Goal: Task Accomplishment & Management: Use online tool/utility

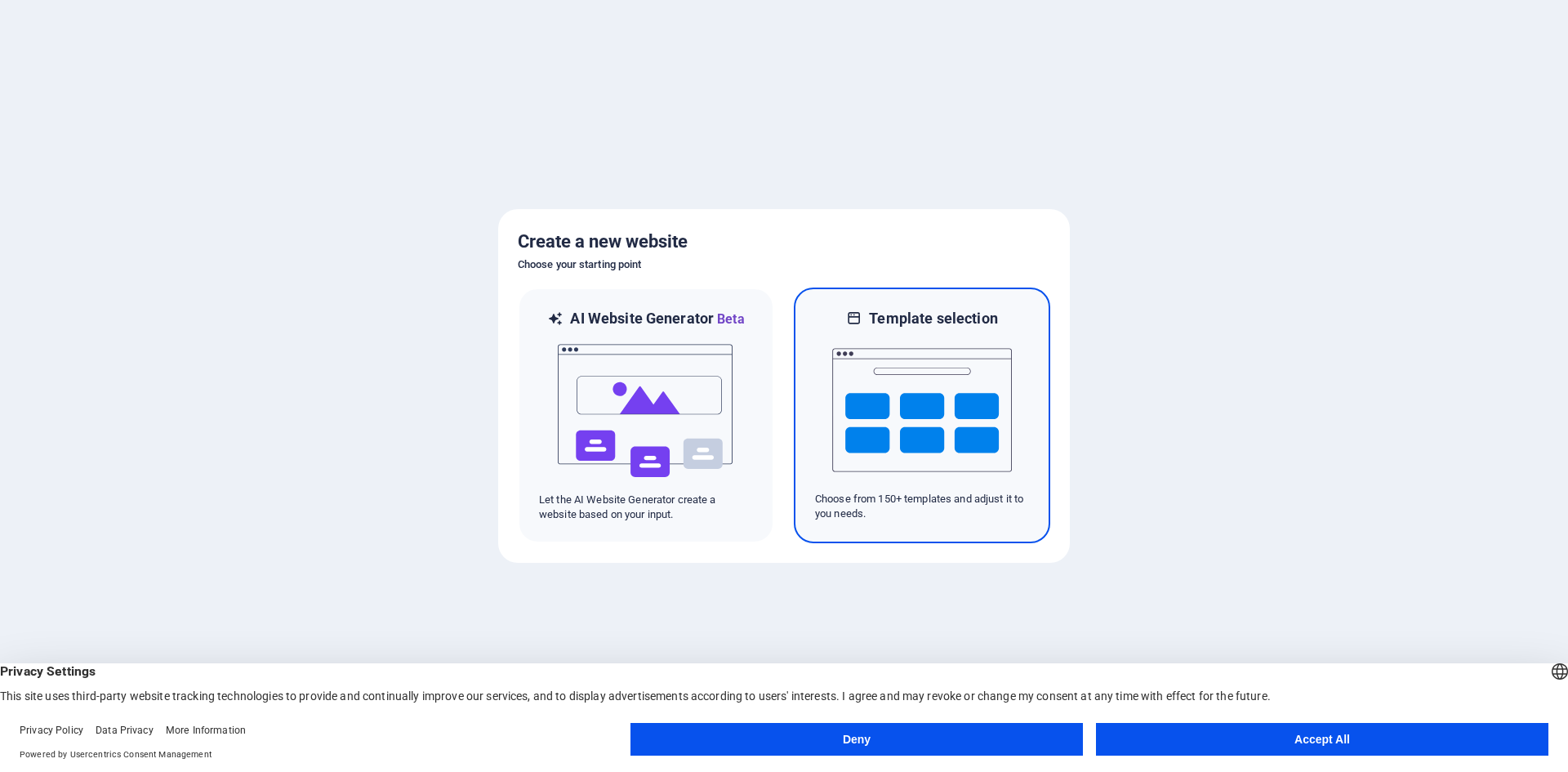
click at [875, 400] on img at bounding box center [922, 409] width 180 height 163
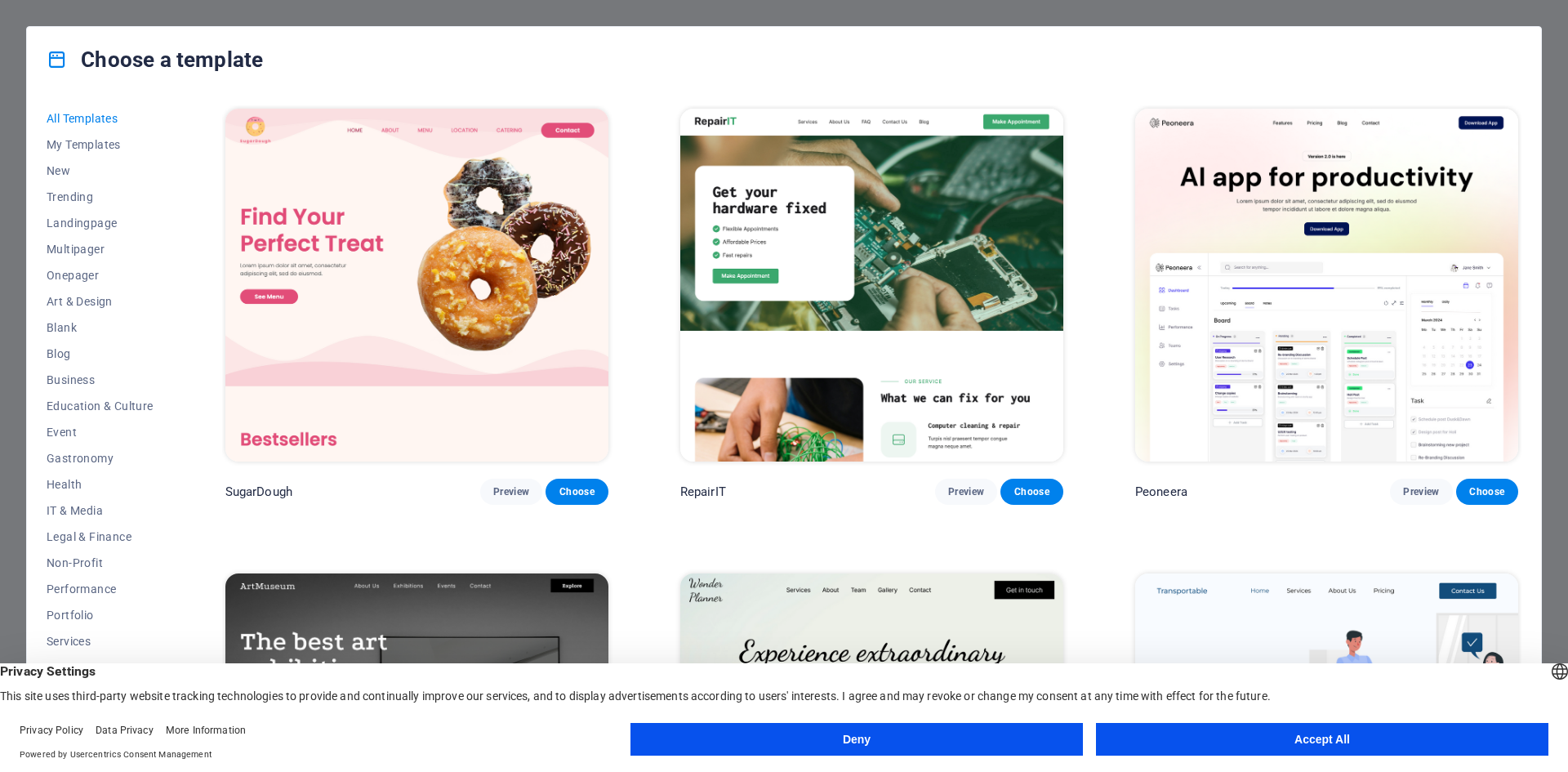
click at [1150, 738] on button "Accept All" at bounding box center [1322, 739] width 452 height 33
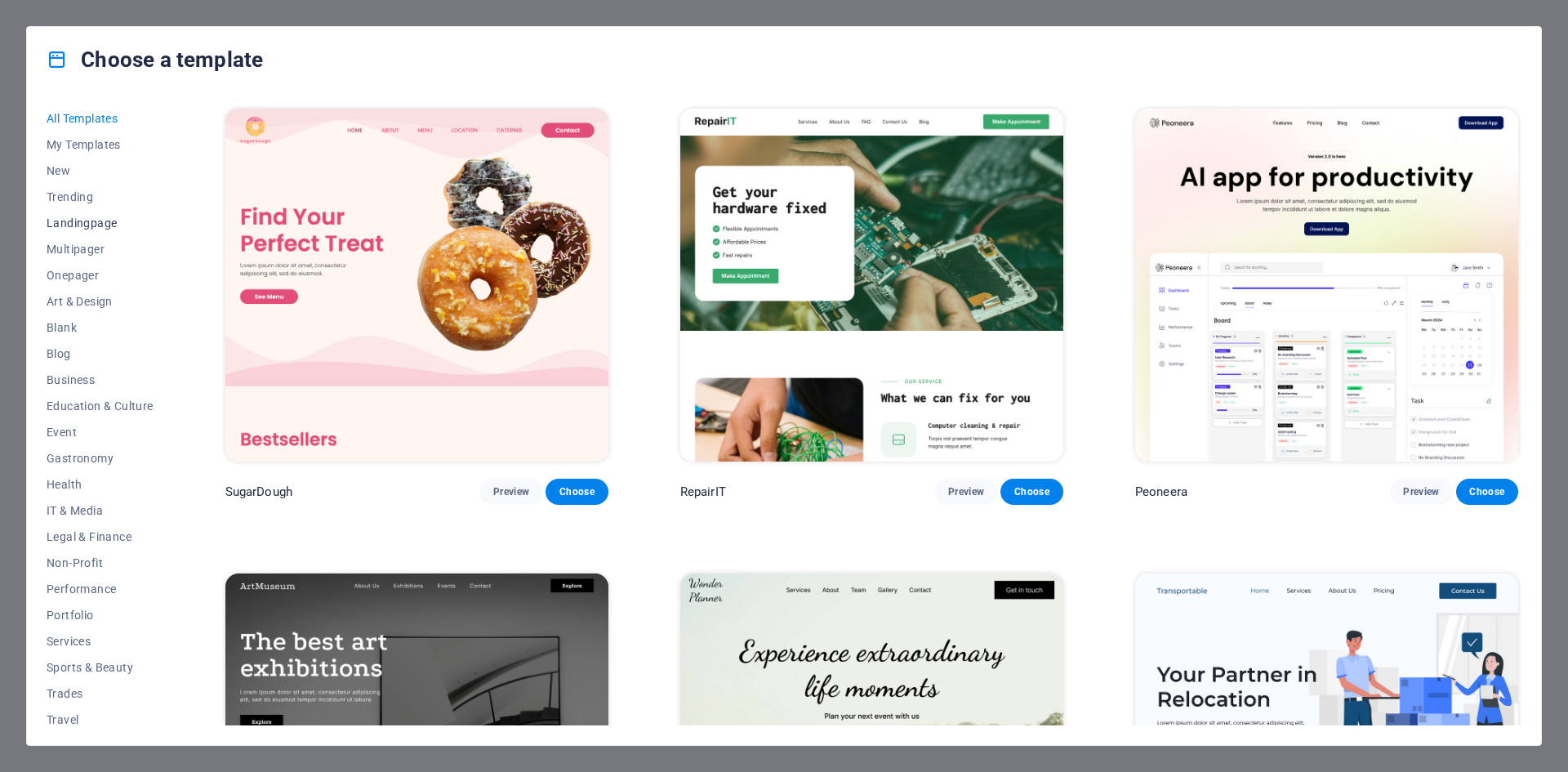
click at [80, 222] on span "Landingpage" at bounding box center [100, 222] width 107 height 13
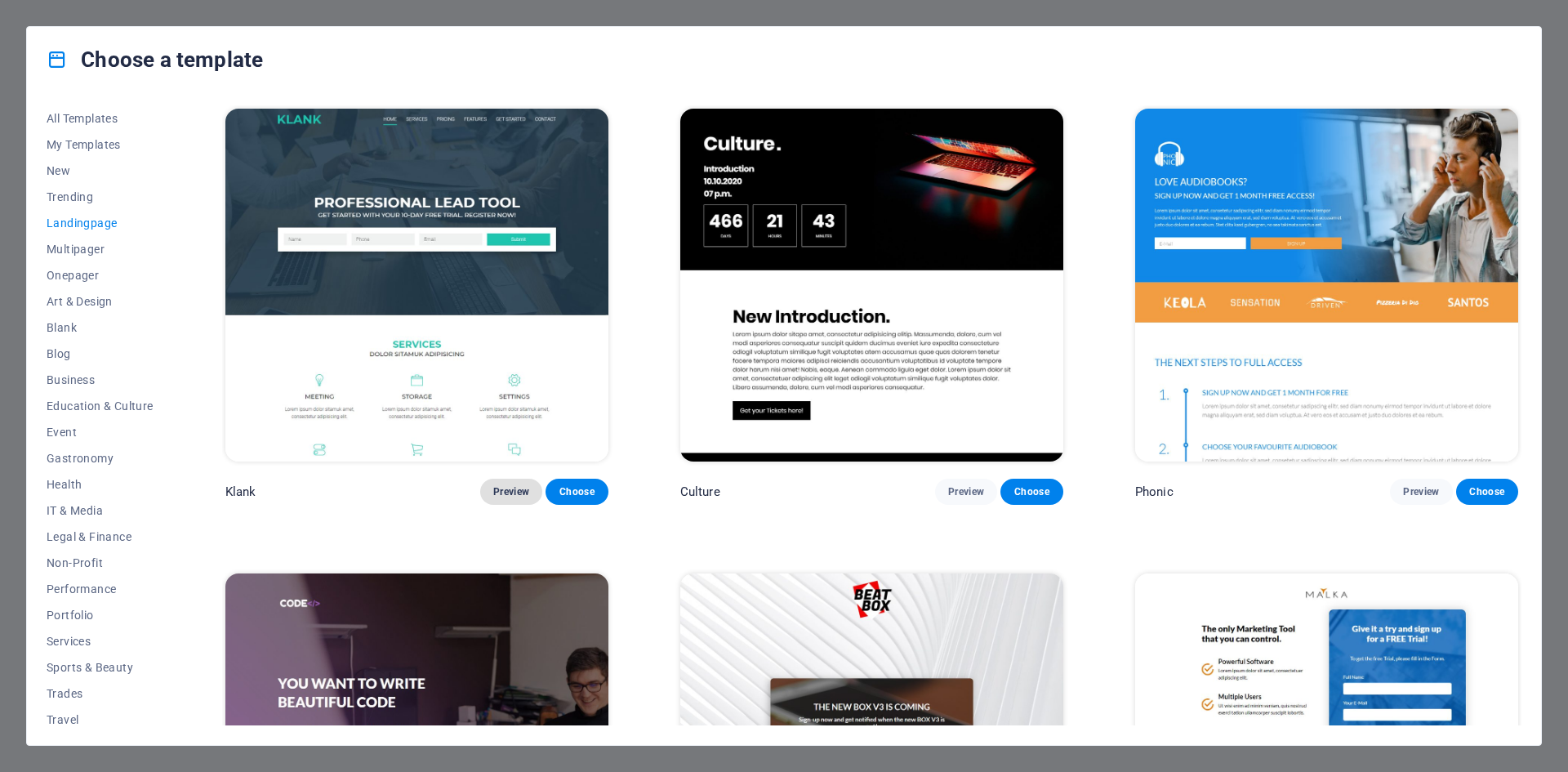
click at [517, 490] on span "Preview" at bounding box center [511, 491] width 36 height 13
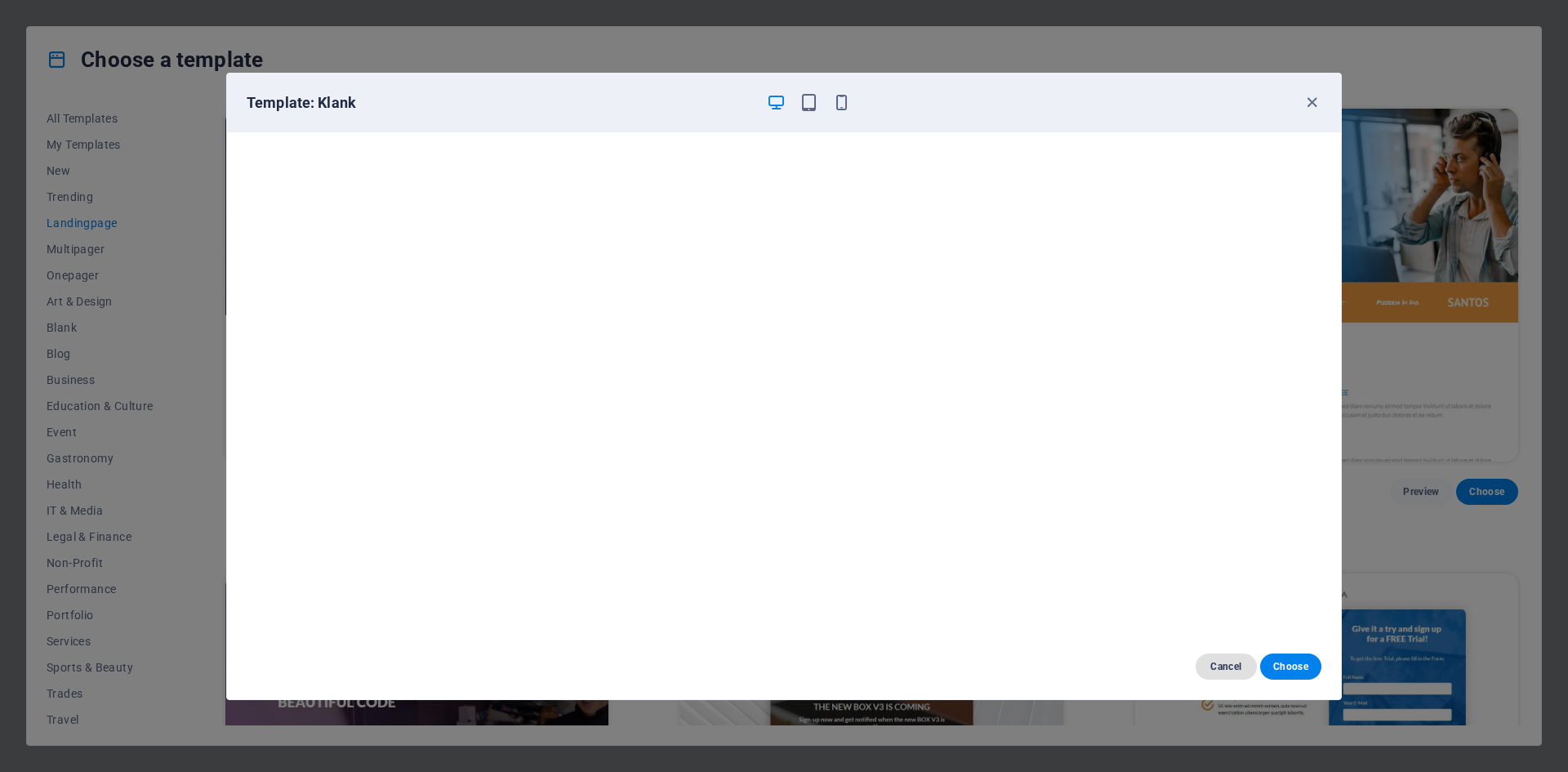
click at [1233, 665] on span "Cancel" at bounding box center [1227, 666] width 36 height 13
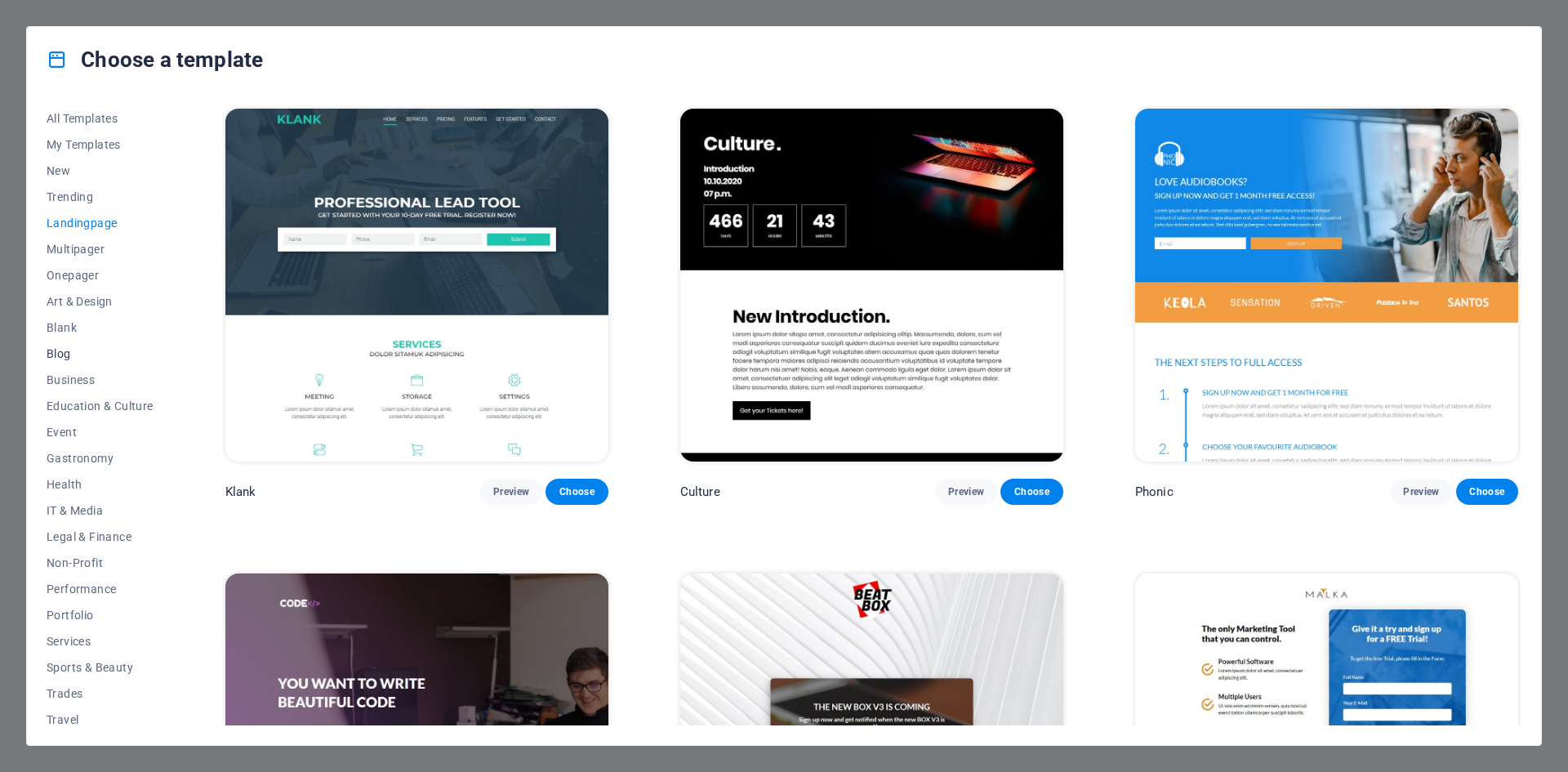
scroll to position [34, 0]
click at [88, 716] on span "Wireframe" at bounding box center [100, 712] width 107 height 13
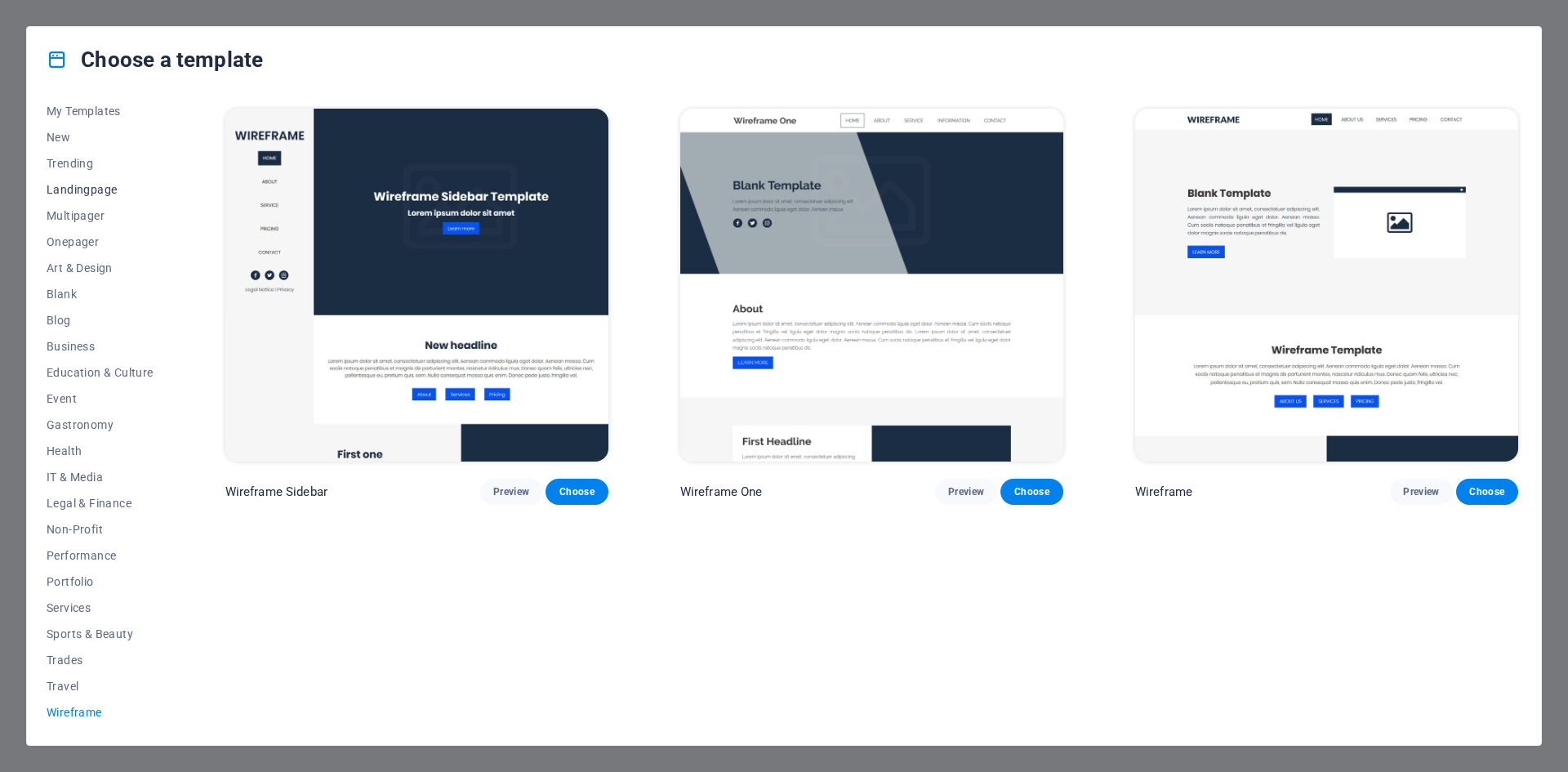
click at [68, 193] on span "Landingpage" at bounding box center [100, 189] width 107 height 13
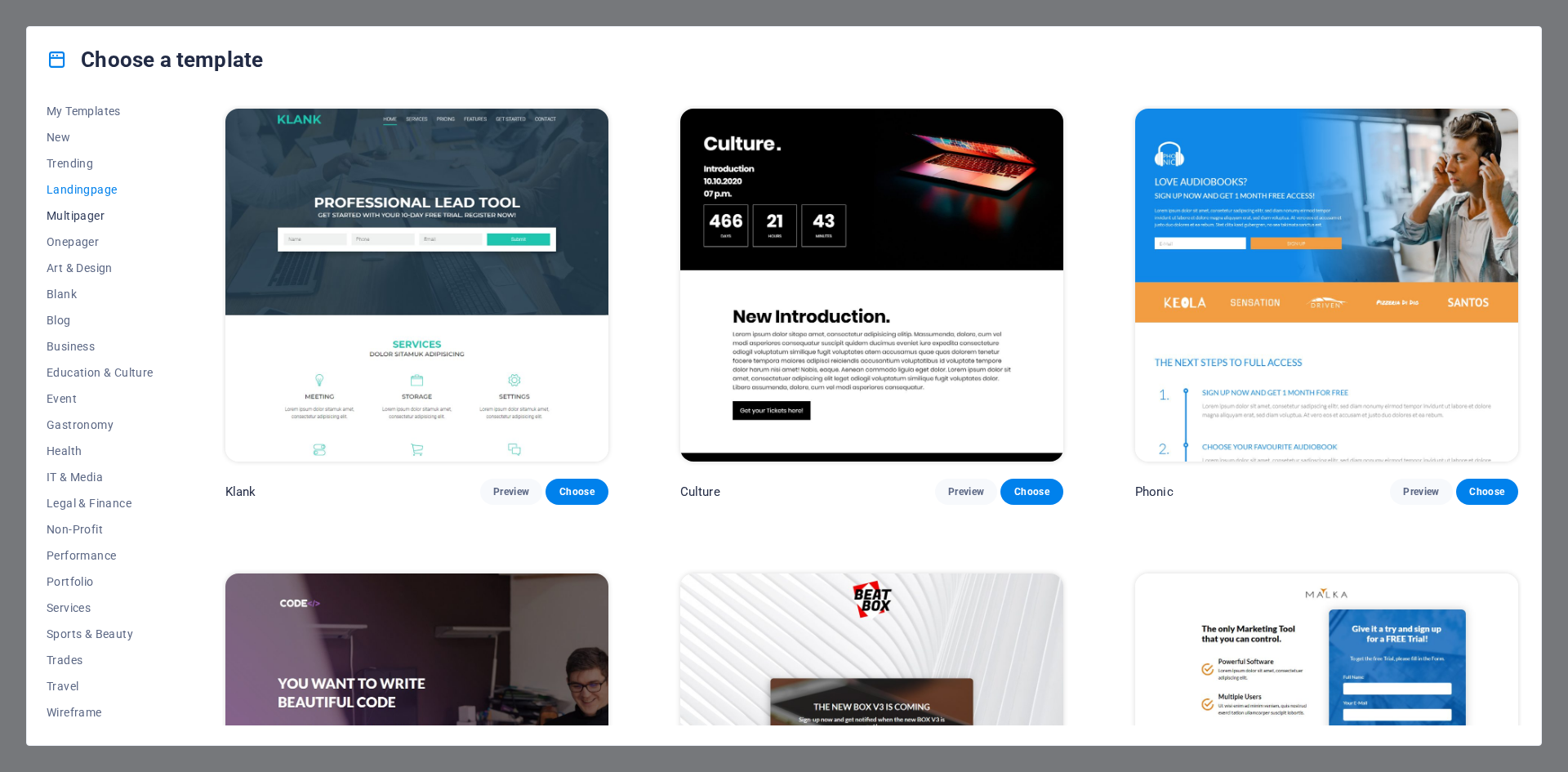
click at [65, 218] on span "Multipager" at bounding box center [100, 215] width 107 height 13
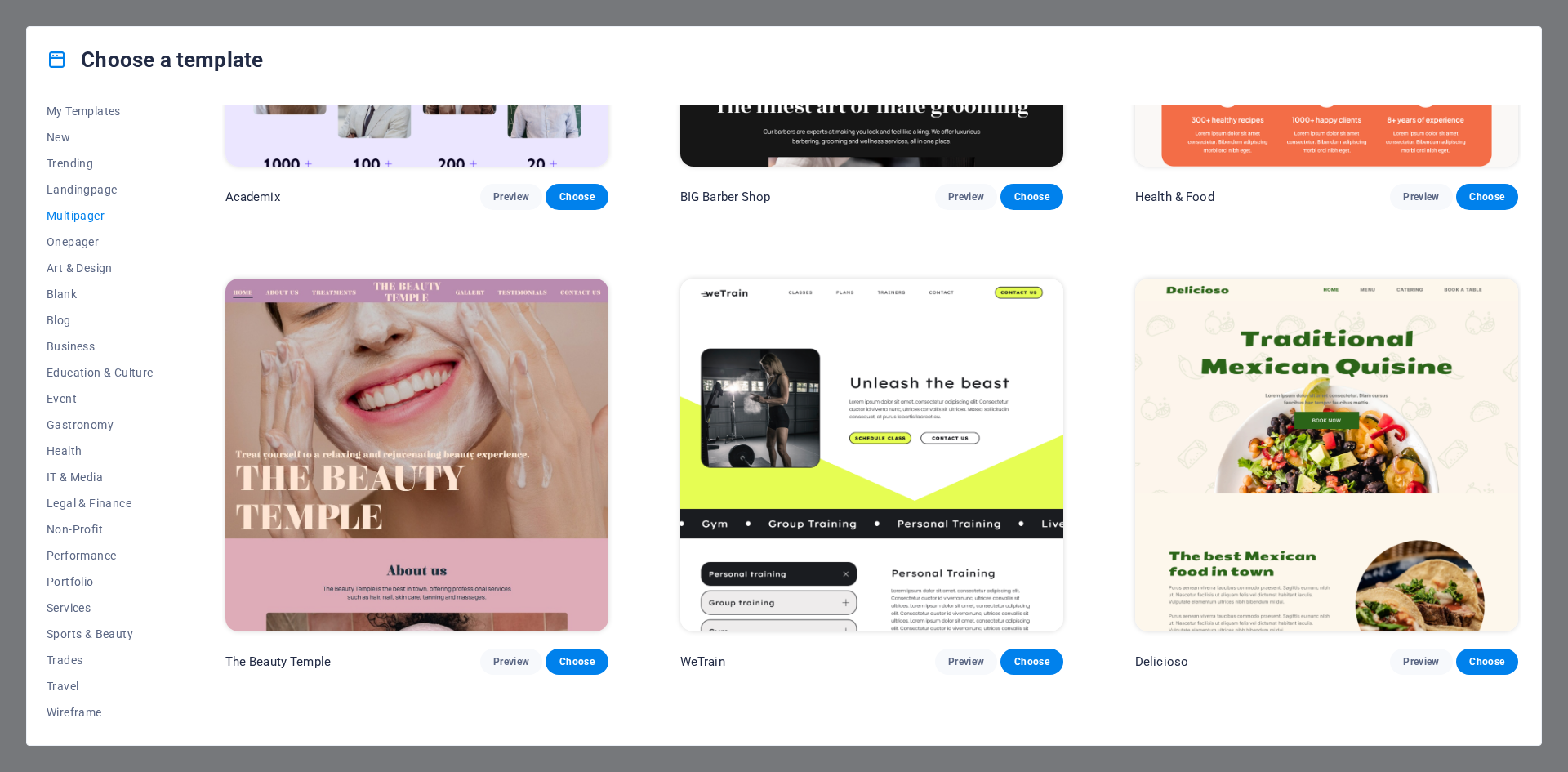
scroll to position [1716, 0]
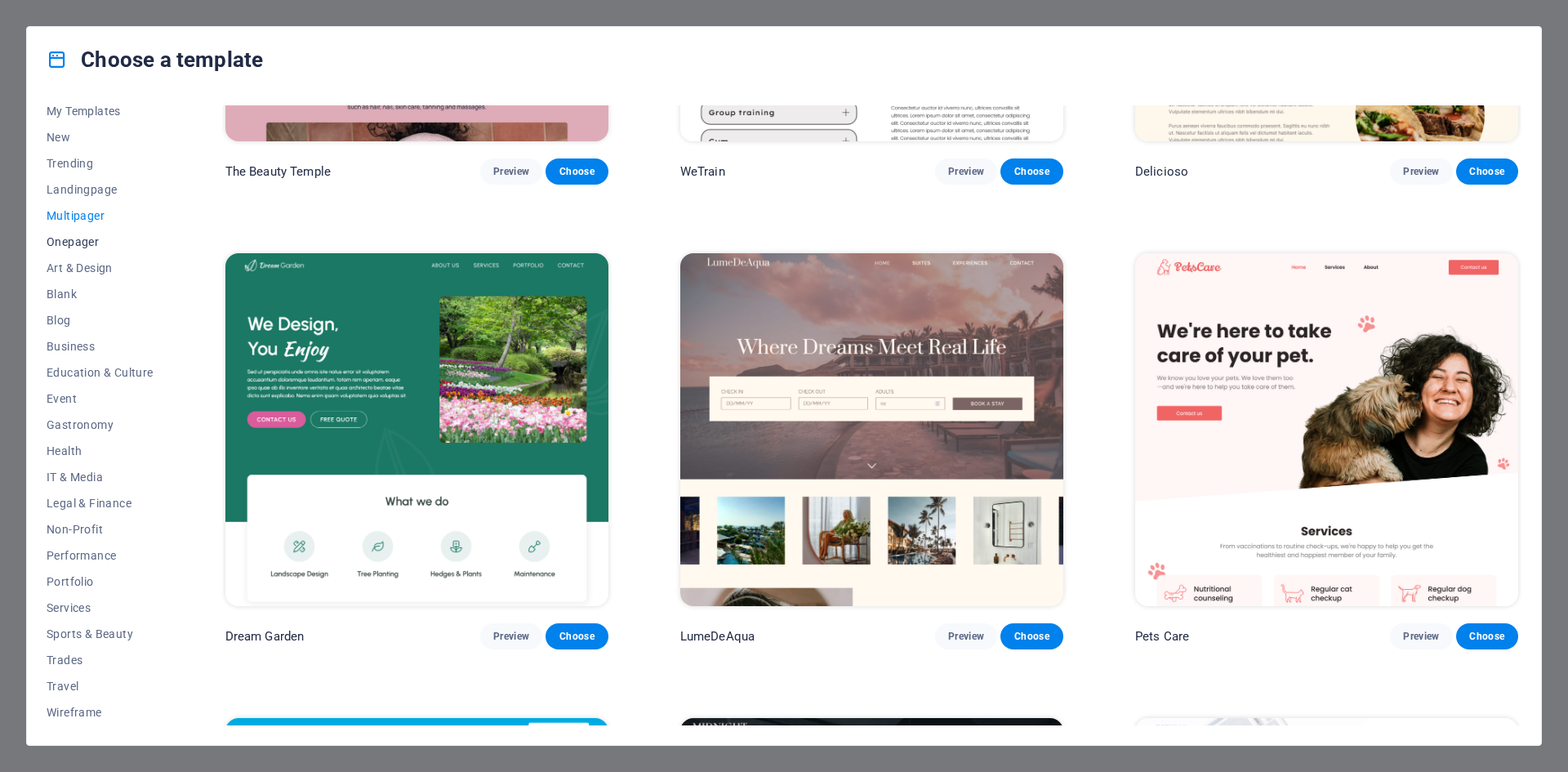
click at [74, 249] on button "Onepager" at bounding box center [100, 242] width 107 height 26
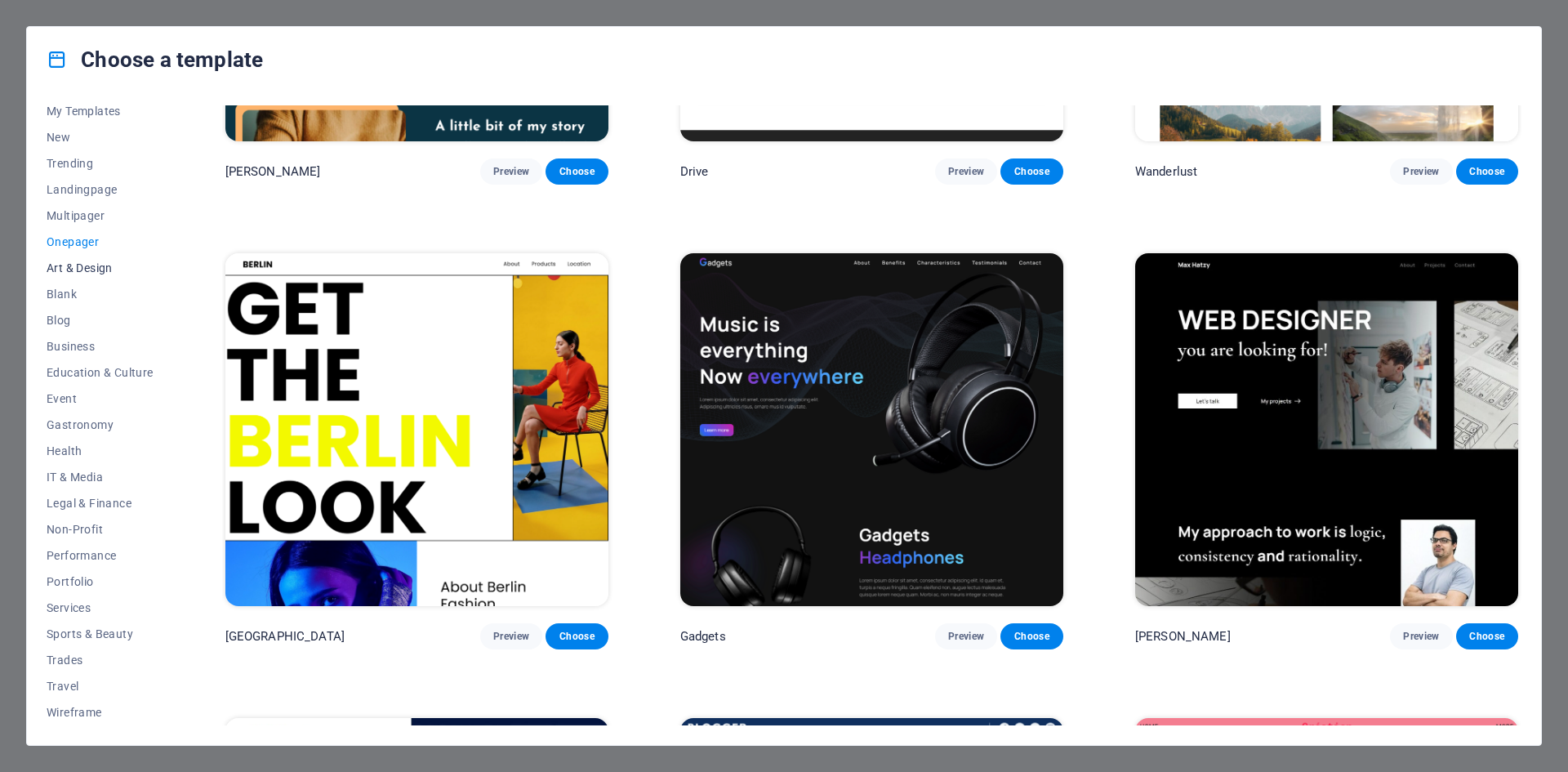
click at [71, 265] on span "Art & Design" at bounding box center [100, 267] width 107 height 13
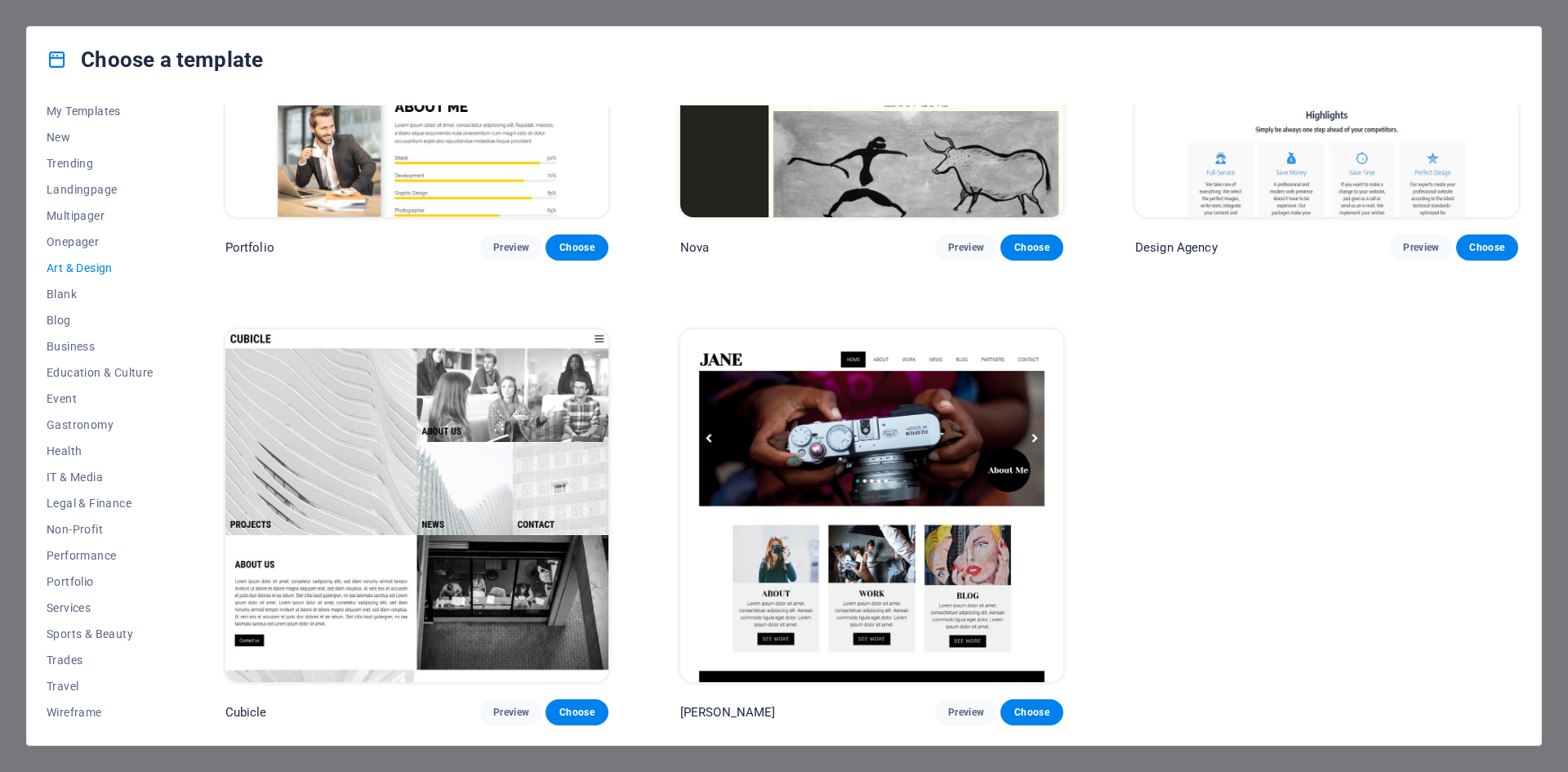
scroll to position [1630, 0]
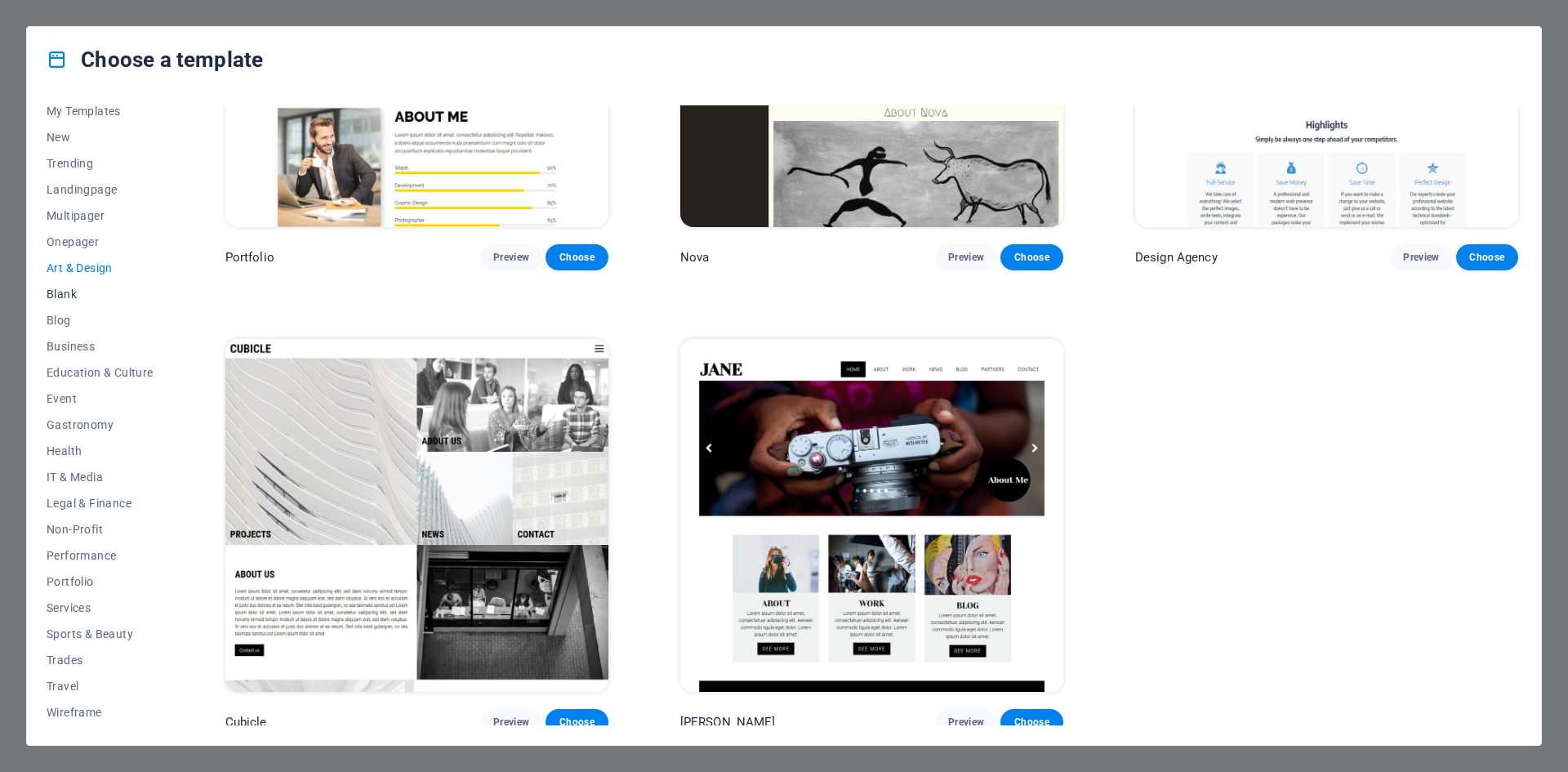
click at [65, 301] on button "Blank" at bounding box center [100, 293] width 107 height 26
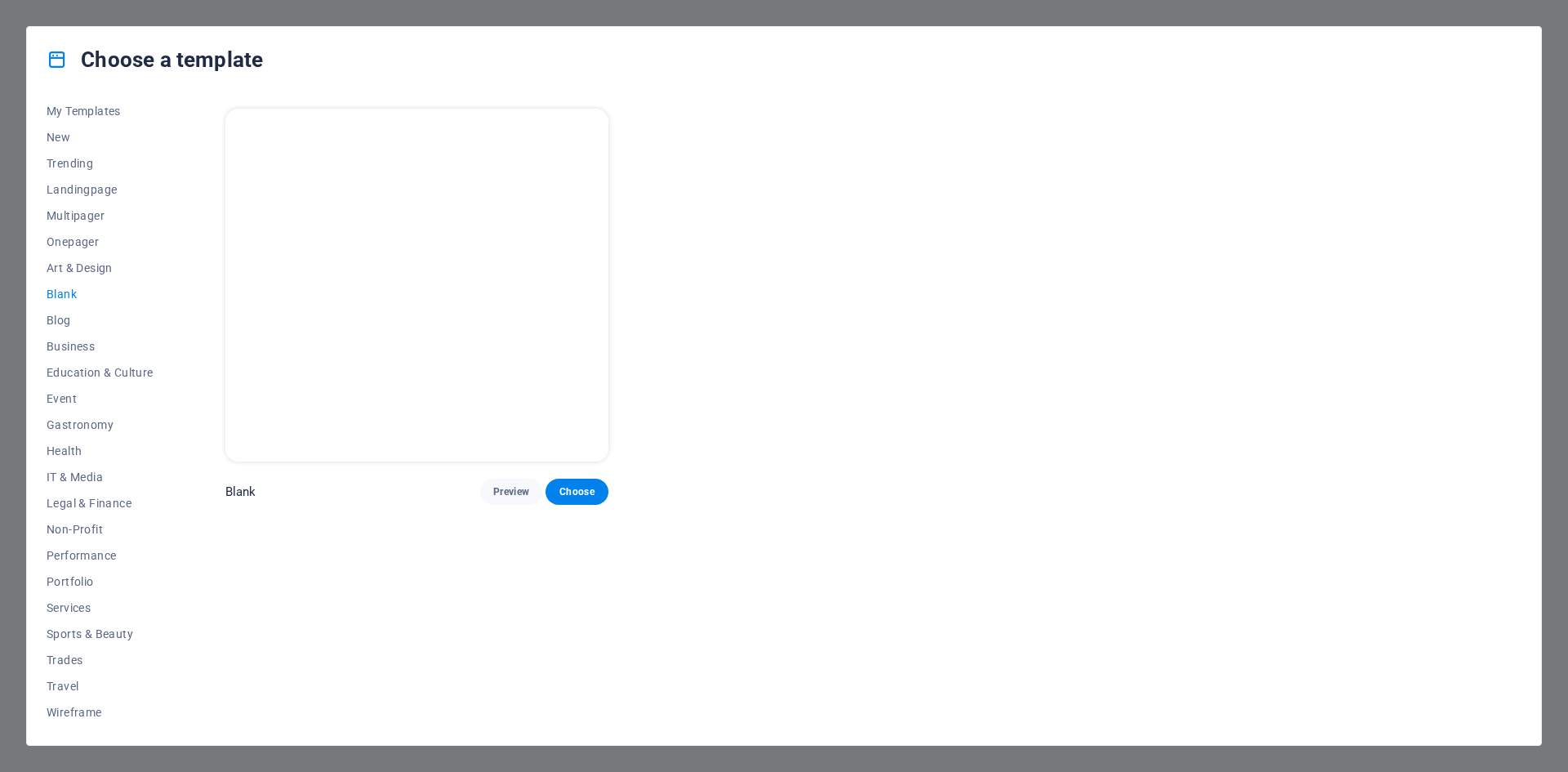
scroll to position [0, 0]
click at [57, 323] on span "Blog" at bounding box center [100, 320] width 107 height 13
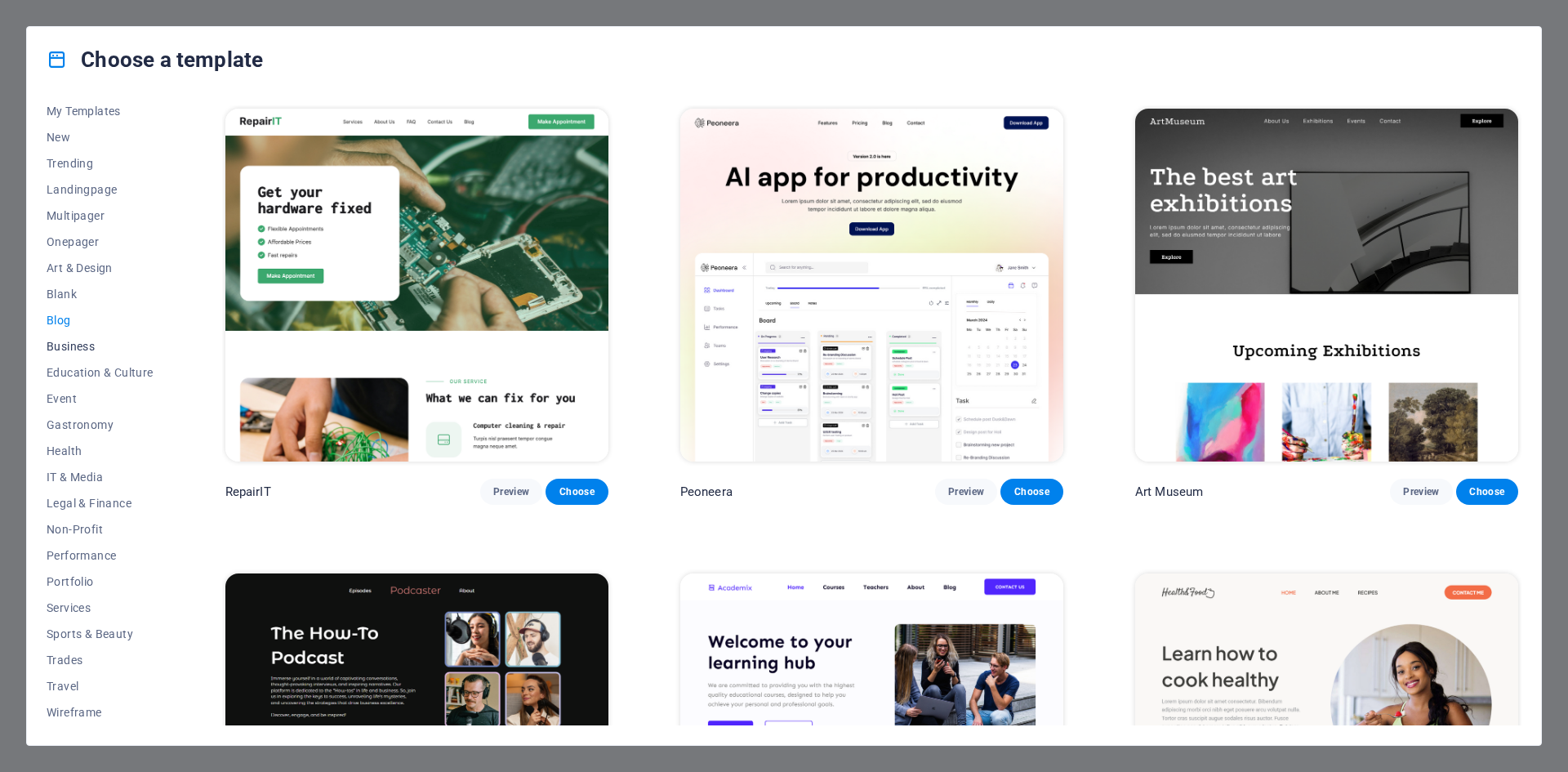
click at [69, 351] on span "Business" at bounding box center [100, 346] width 107 height 13
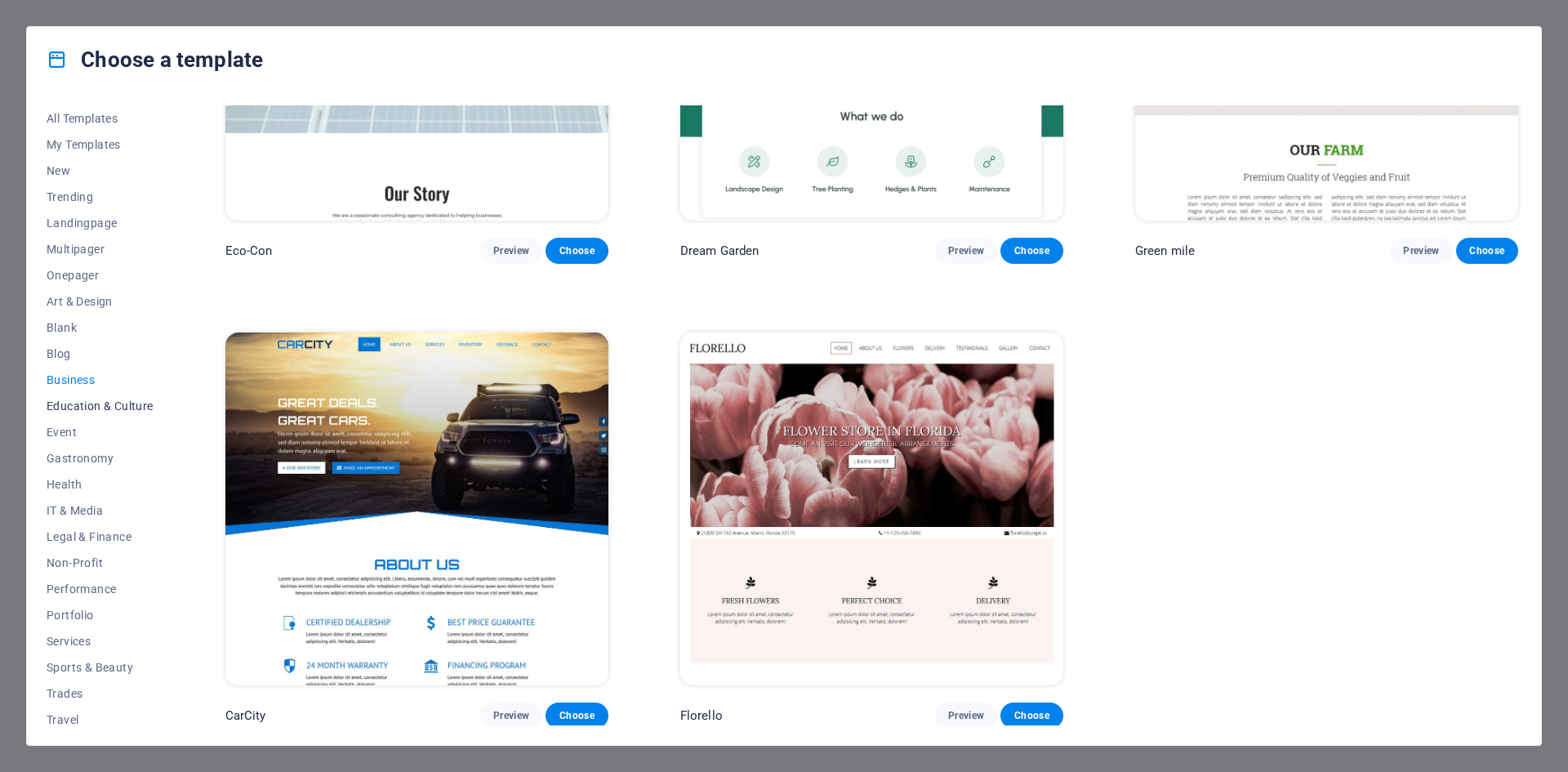
click at [91, 409] on span "Education & Culture" at bounding box center [100, 405] width 107 height 13
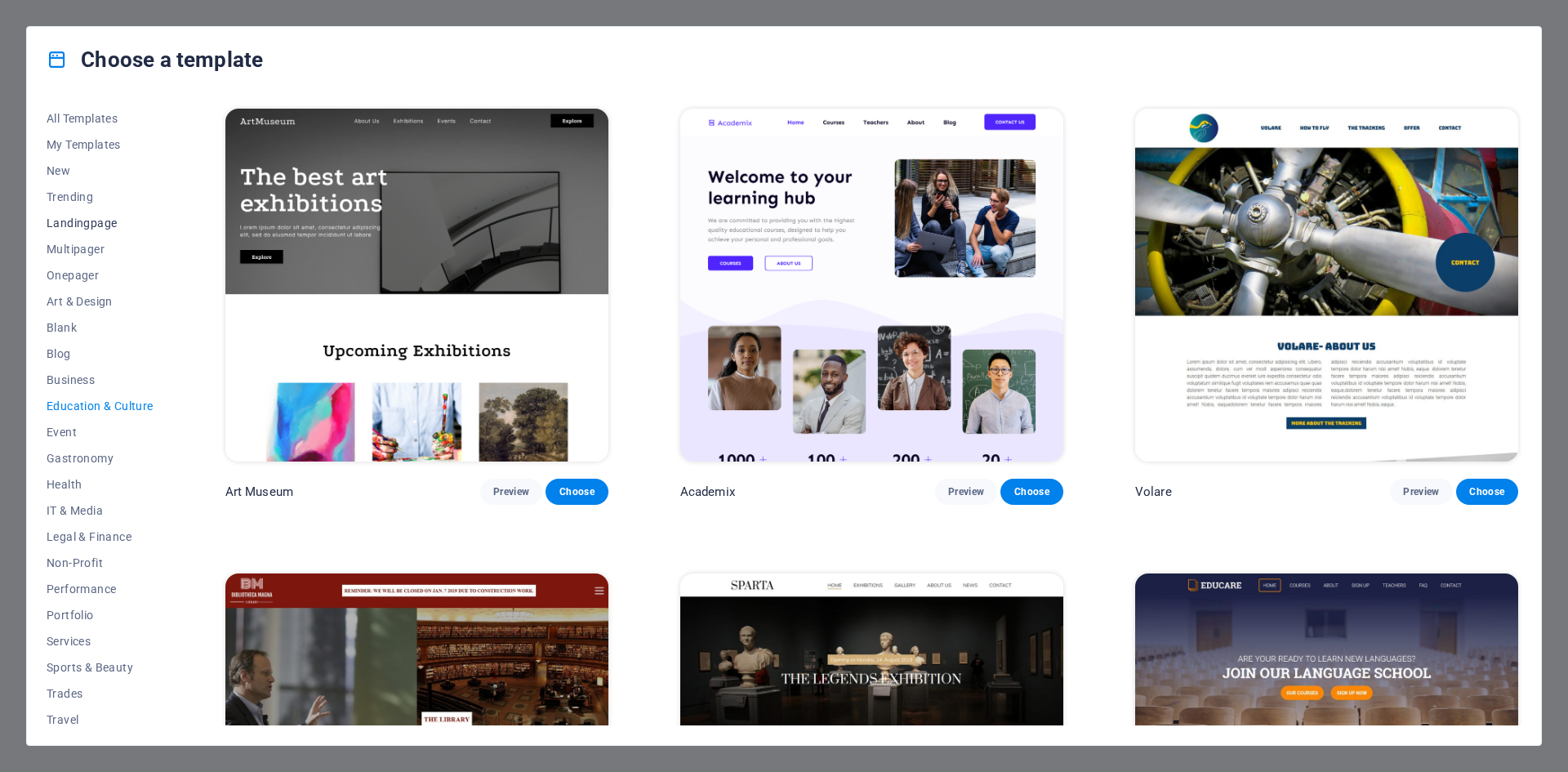
click at [70, 221] on span "Landingpage" at bounding box center [100, 222] width 107 height 13
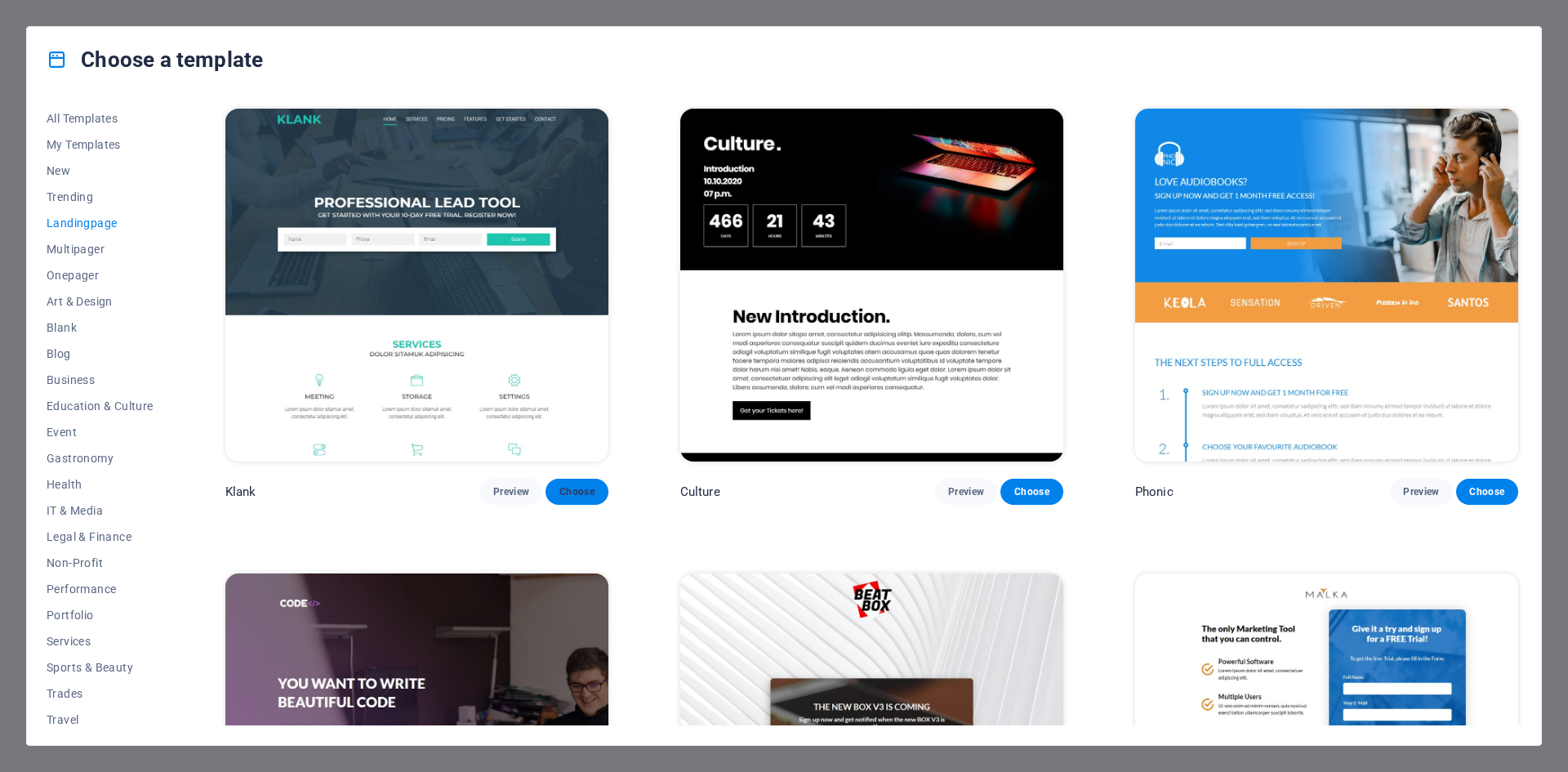
click at [571, 494] on span "Choose" at bounding box center [576, 491] width 36 height 13
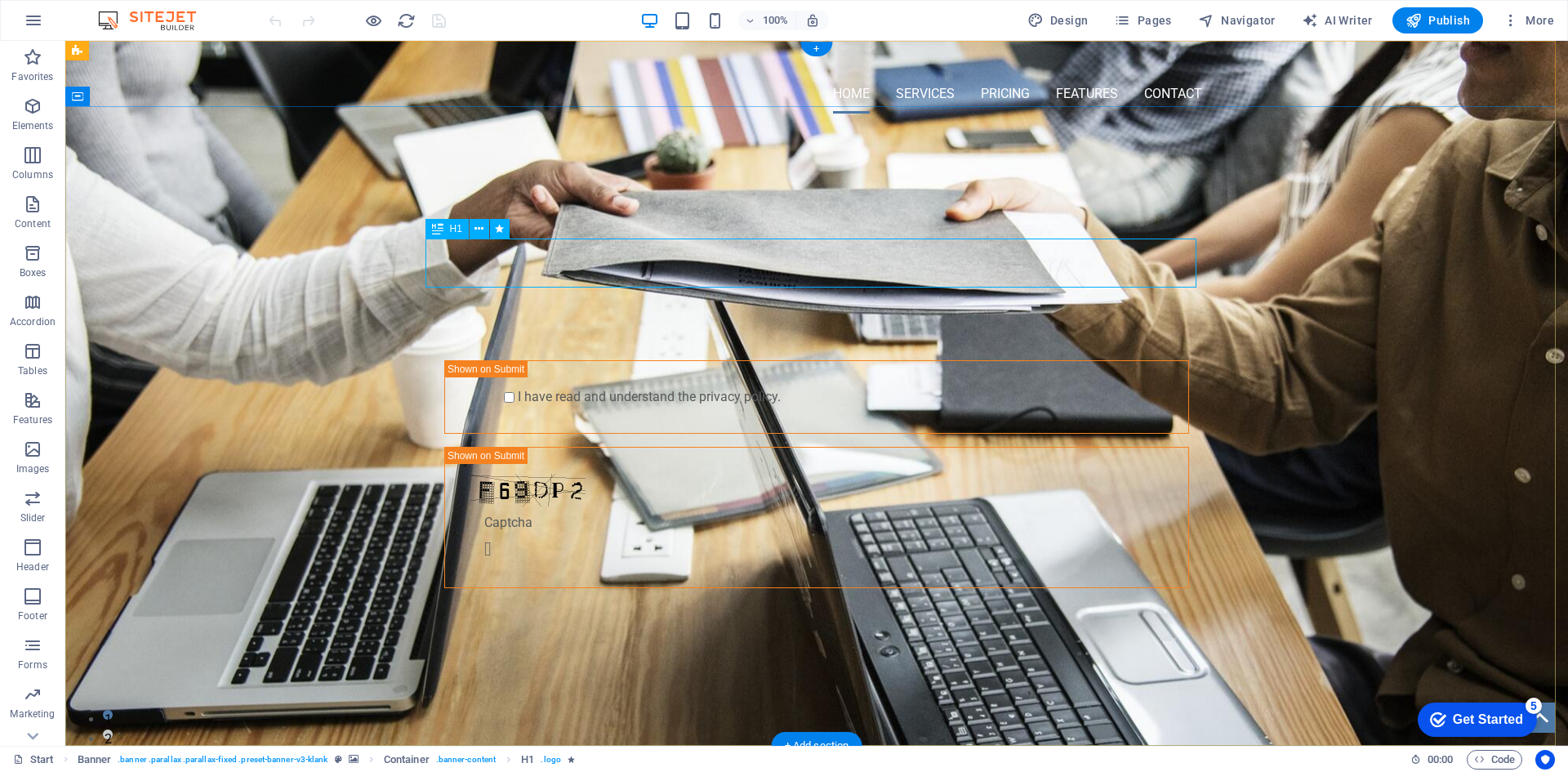
click at [614, 241] on div "PROFESSIONAL LEAD TOOL" at bounding box center [817, 216] width 771 height 49
click at [638, 241] on div "PROFESSIONAL LEAD TOOL" at bounding box center [817, 216] width 771 height 49
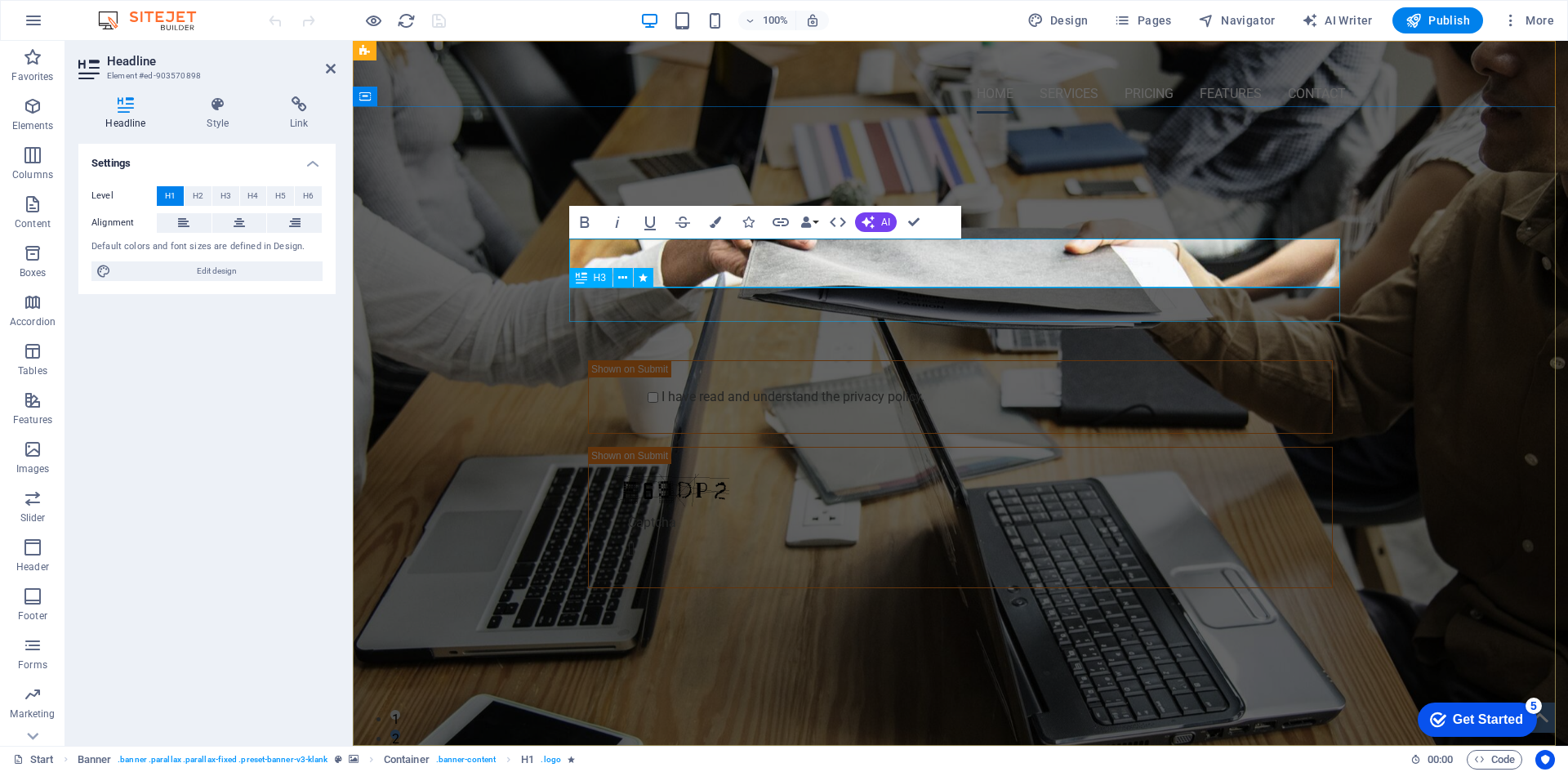
click at [866, 276] on div "GET STARTED WITH YOUR 10-DAY FREE TRIAL. REGISTER NOW!" at bounding box center [960, 258] width 771 height 35
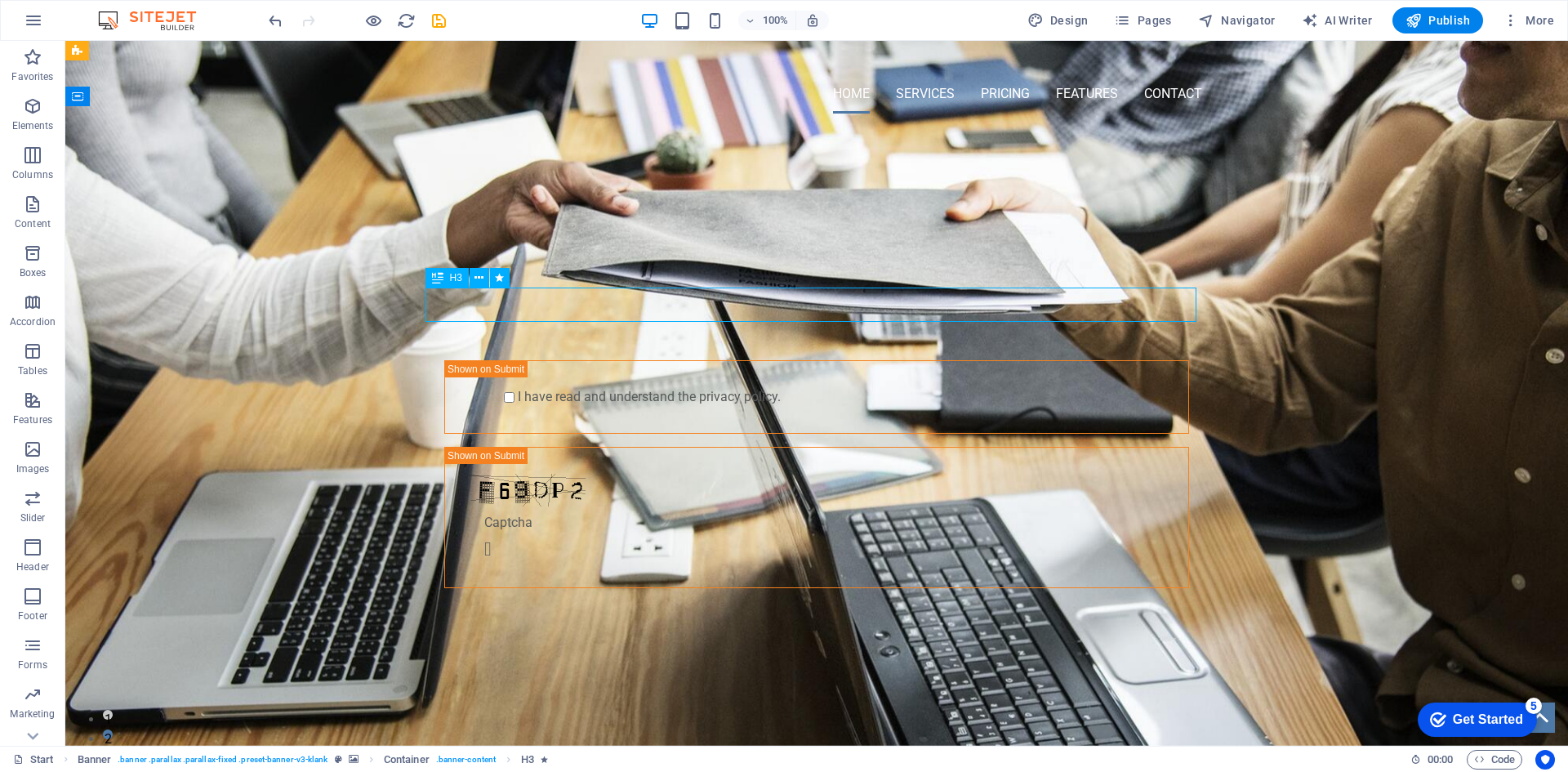
click at [866, 276] on div "GET STARTED WITH YOUR 10-DAY FREE TRIAL. REGISTER NOW!" at bounding box center [817, 258] width 771 height 35
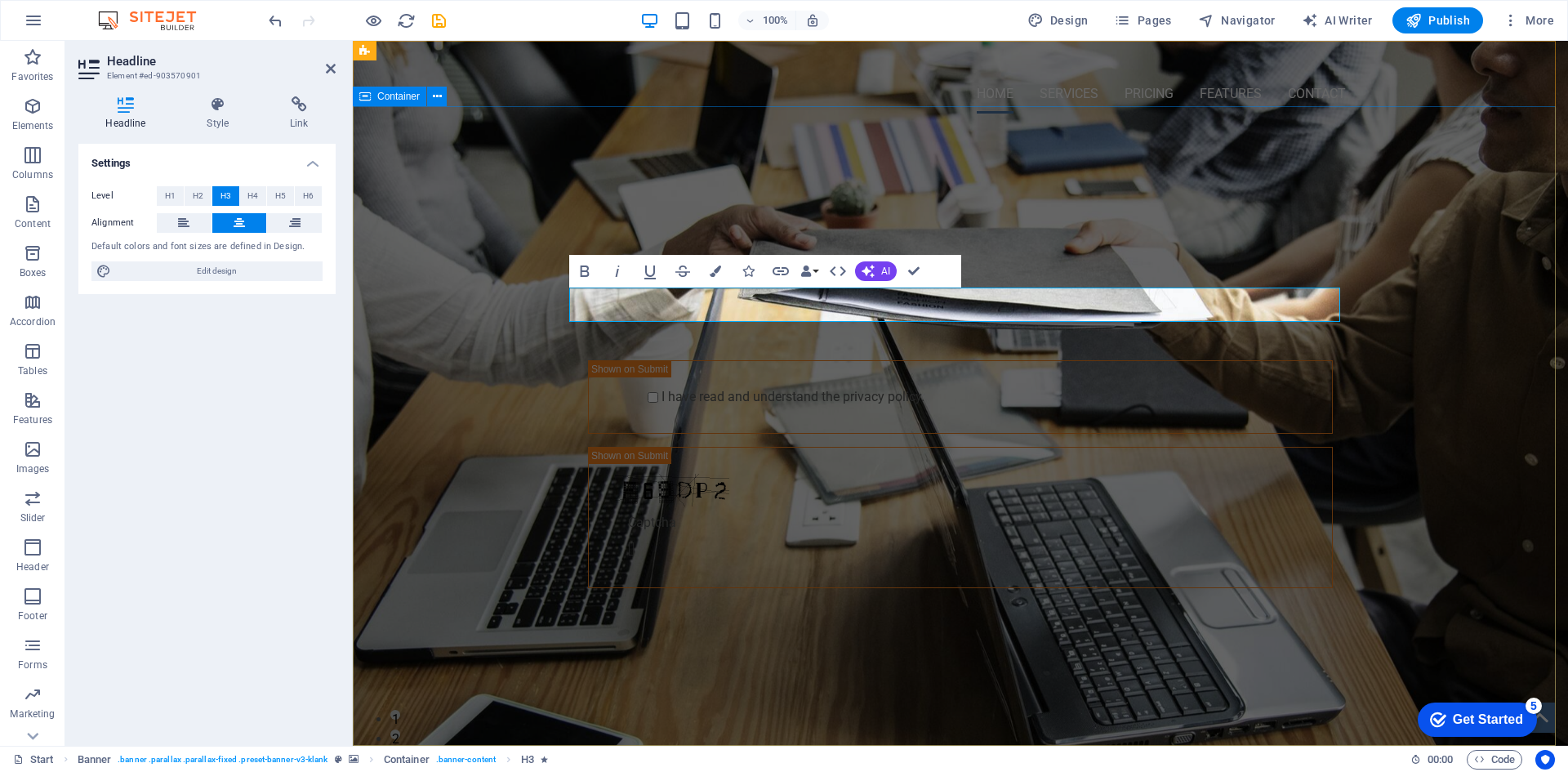
click at [977, 138] on div "[PERSON_NAME] On line Página en Construcción Submit I have read and understand …" at bounding box center [960, 397] width 1216 height 540
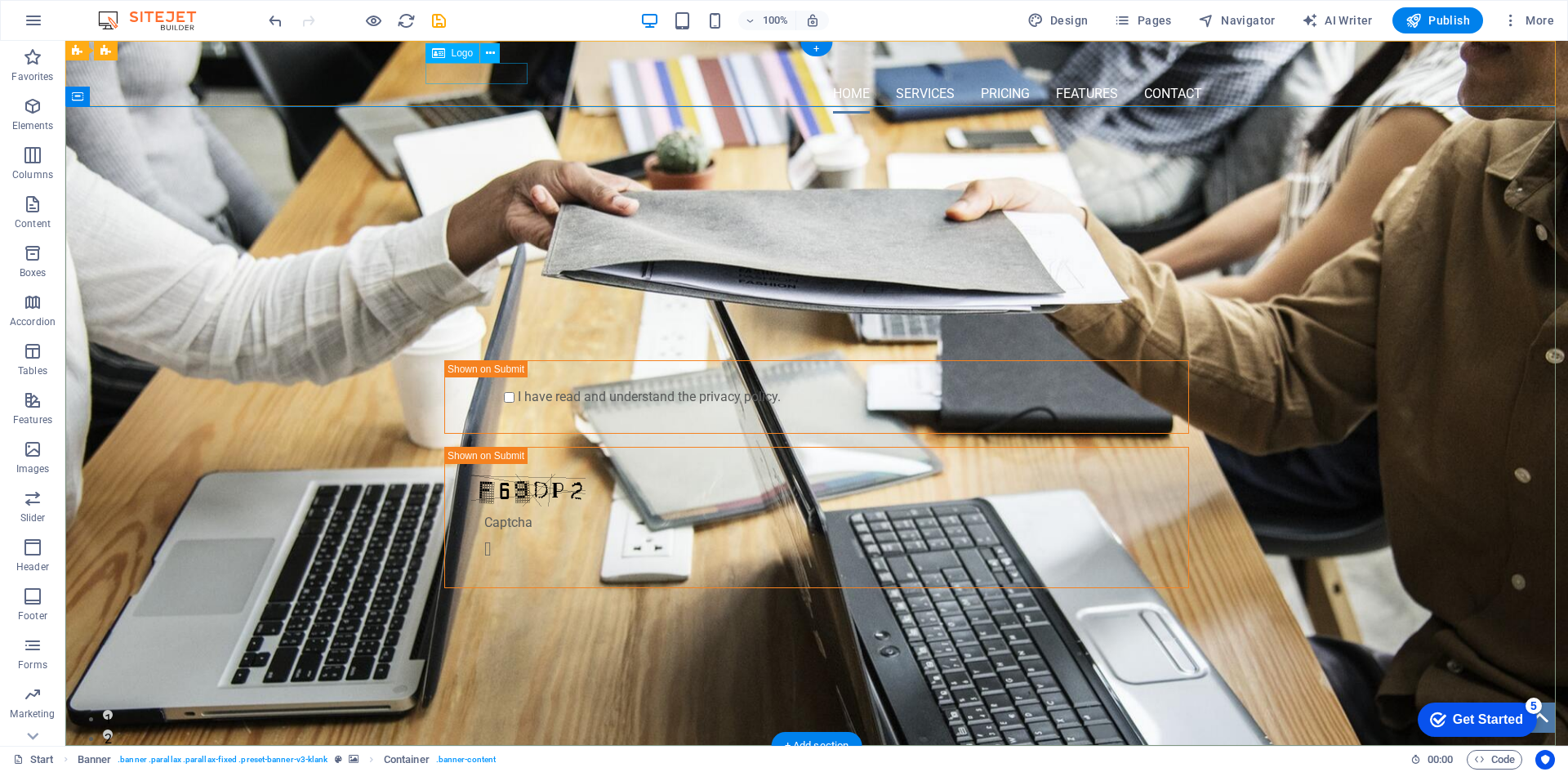
click at [489, 74] on div at bounding box center [817, 64] width 771 height 20
click at [449, 68] on div at bounding box center [817, 64] width 771 height 20
select select "px"
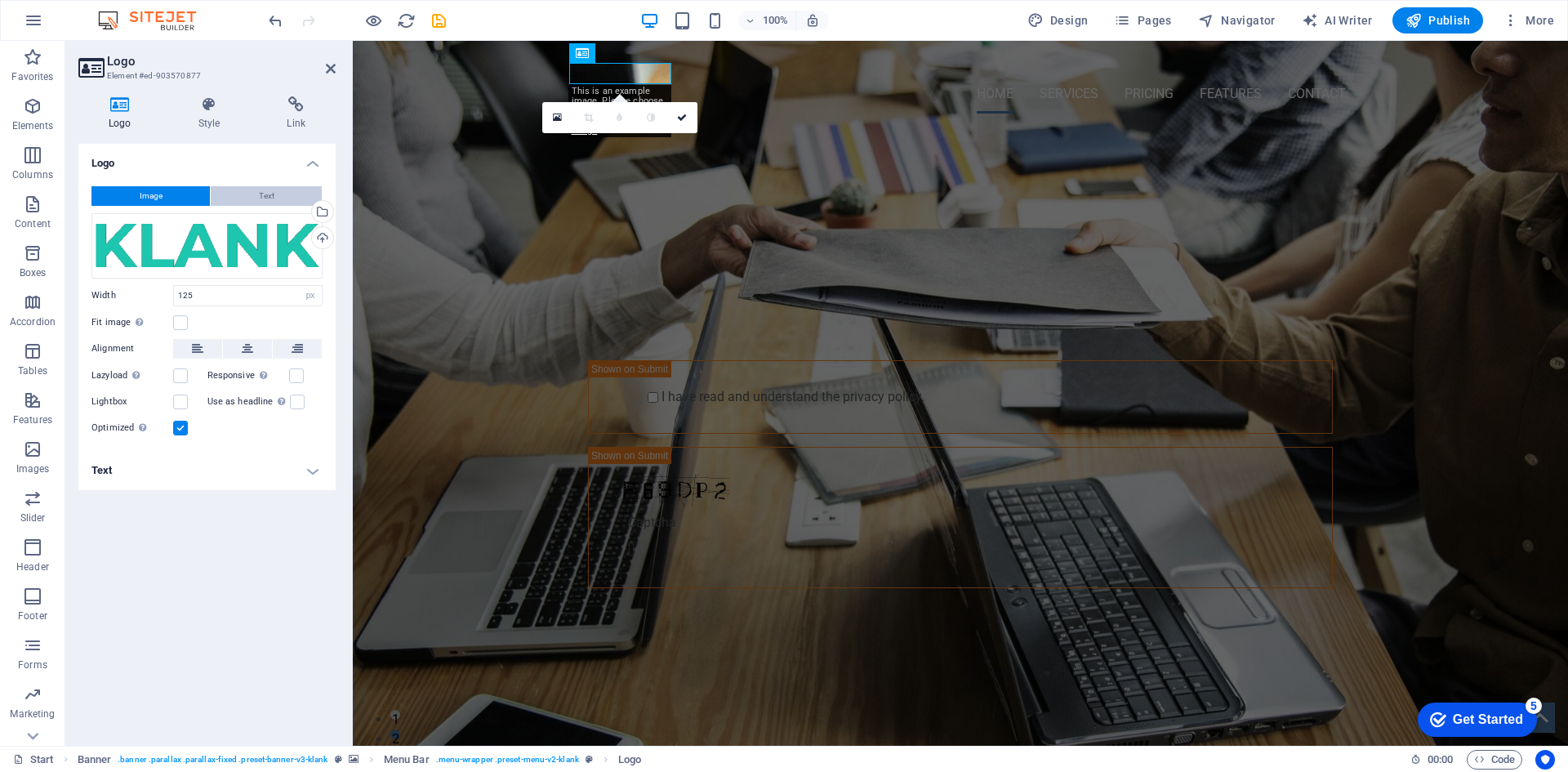
click at [246, 200] on button "Text" at bounding box center [265, 195] width 111 height 19
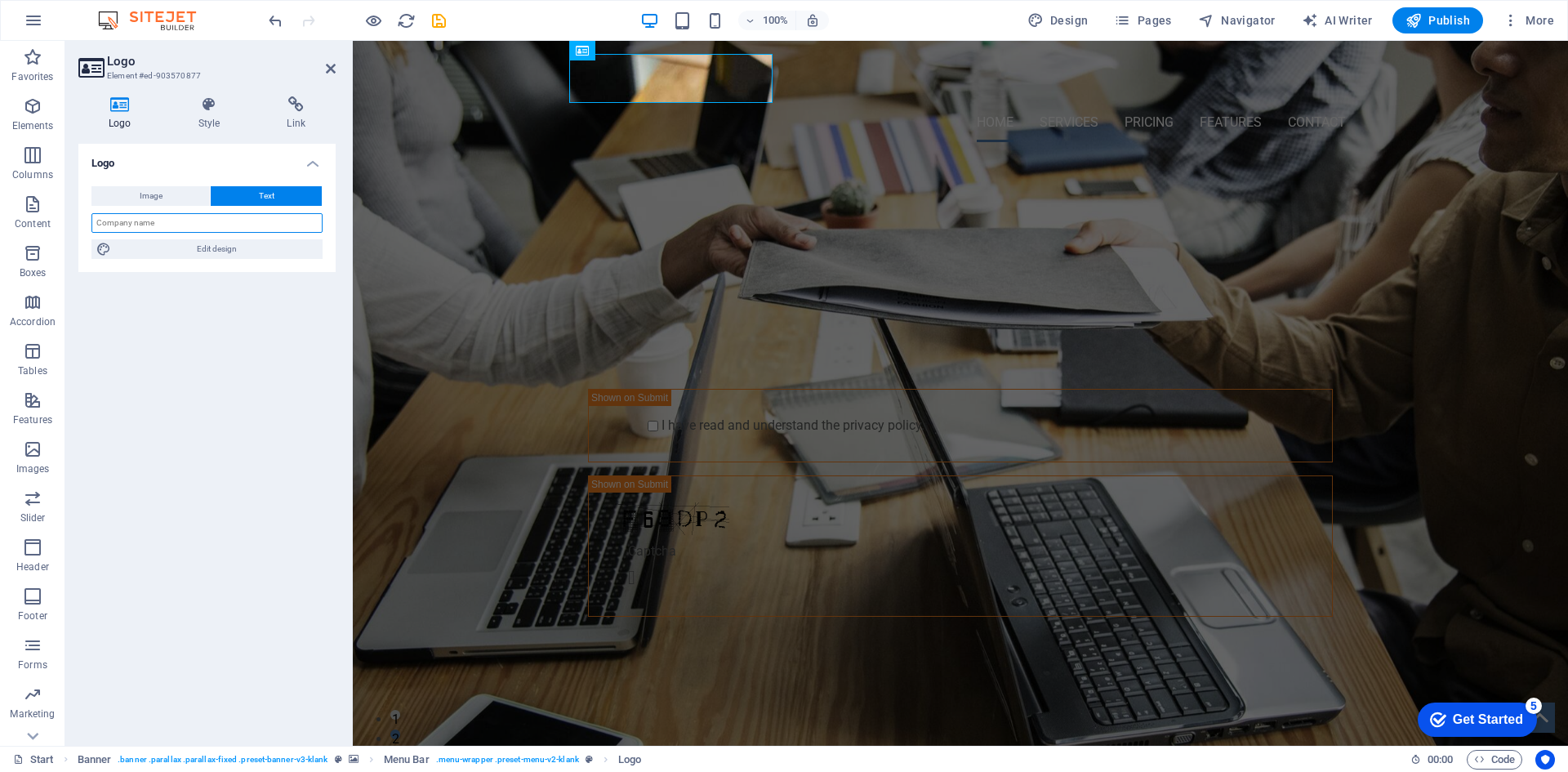
click at [233, 221] on input "text" at bounding box center [206, 222] width 231 height 19
click at [1079, 223] on div "[PERSON_NAME] On line Página en Construcción Submit I have read and understand …" at bounding box center [960, 425] width 1216 height 540
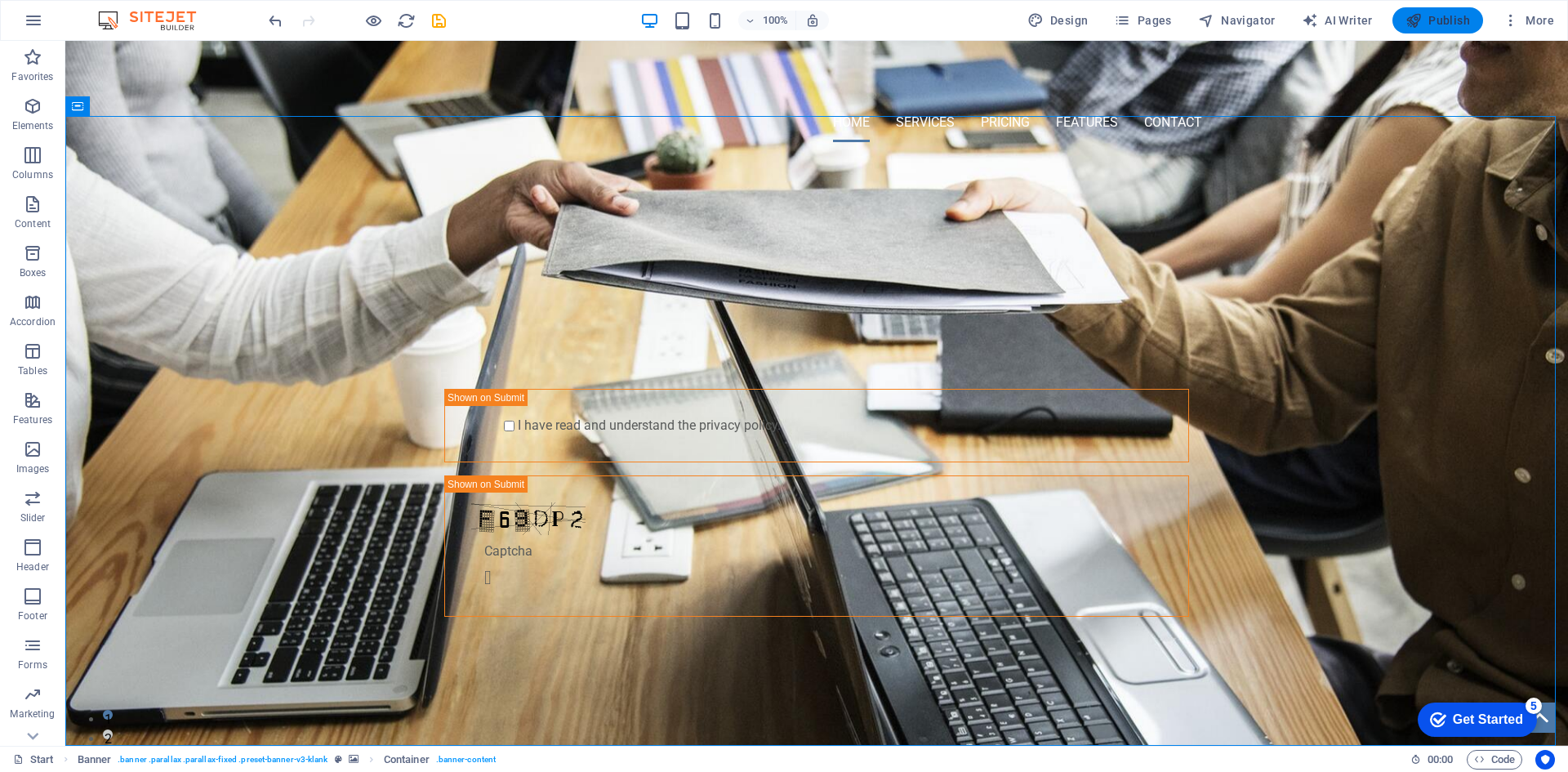
click at [1429, 27] on span "Publish" at bounding box center [1438, 19] width 64 height 16
